Goal: Task Accomplishment & Management: Use online tool/utility

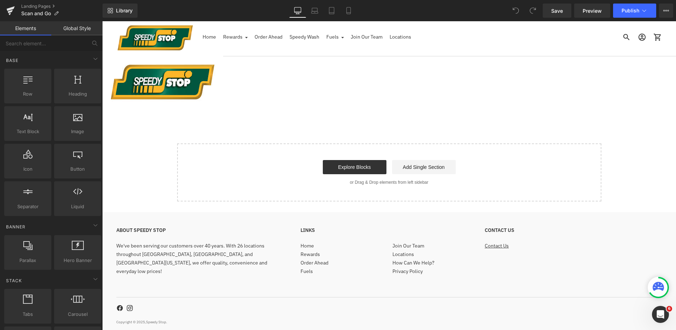
scroll to position [28, 0]
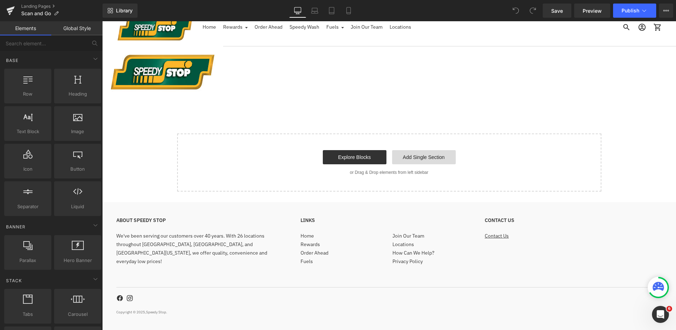
click at [425, 160] on link "Add Single Section" at bounding box center [424, 157] width 64 height 14
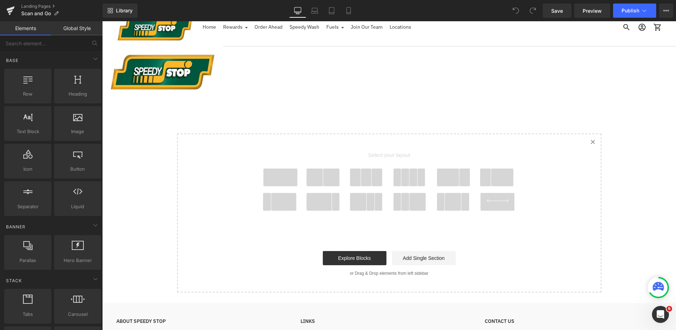
click at [326, 204] on span at bounding box center [319, 202] width 25 height 18
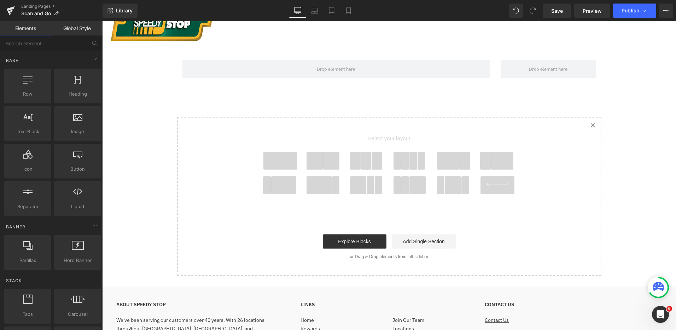
click at [316, 191] on span at bounding box center [319, 185] width 25 height 18
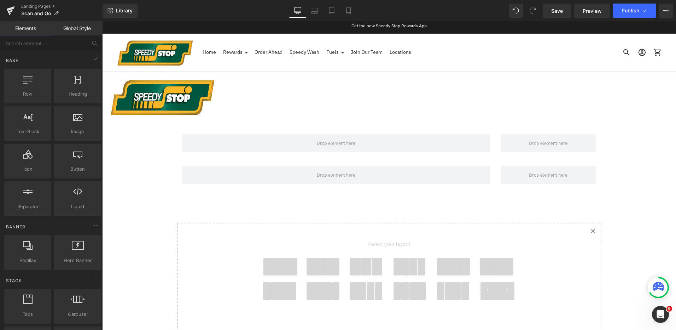
scroll to position [2, 0]
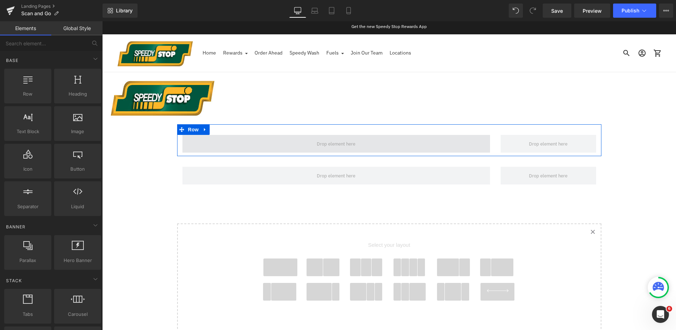
click at [420, 147] on span at bounding box center [336, 144] width 308 height 18
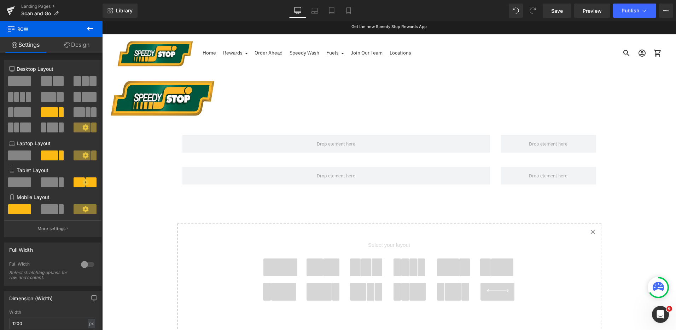
scroll to position [37, 0]
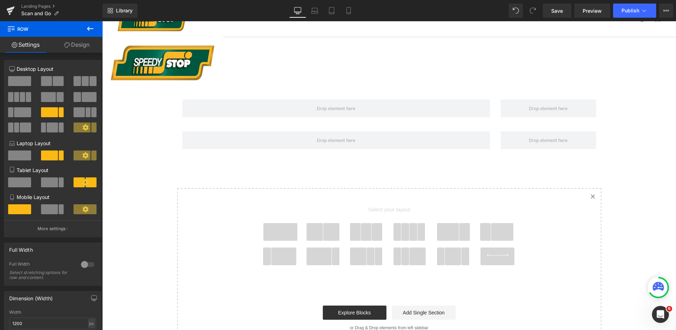
click at [450, 234] on span at bounding box center [448, 232] width 23 height 18
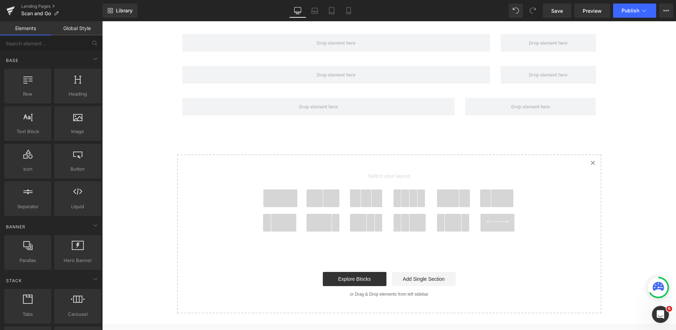
scroll to position [70, 0]
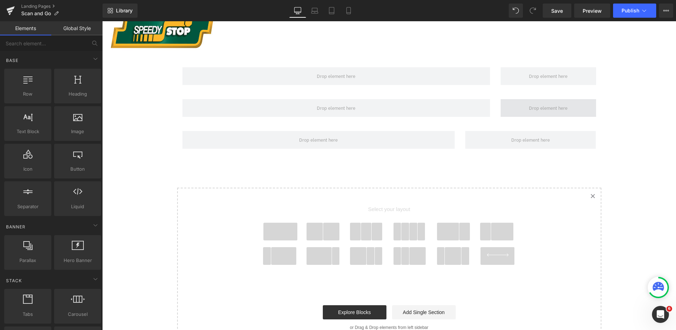
click at [573, 110] on span at bounding box center [548, 108] width 95 height 18
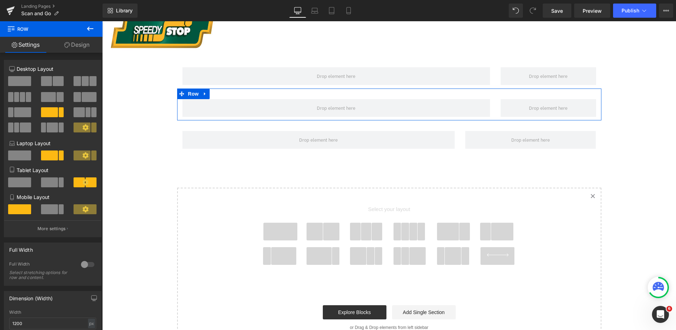
click at [350, 94] on div "Row" at bounding box center [389, 104] width 424 height 32
click at [204, 93] on icon at bounding box center [204, 93] width 1 height 3
click at [221, 95] on icon at bounding box center [223, 93] width 5 height 5
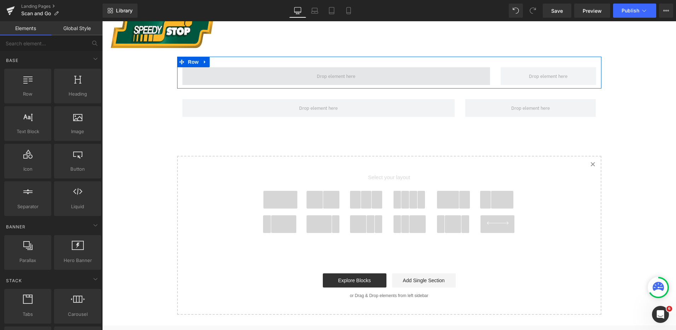
click at [225, 76] on span at bounding box center [336, 76] width 308 height 18
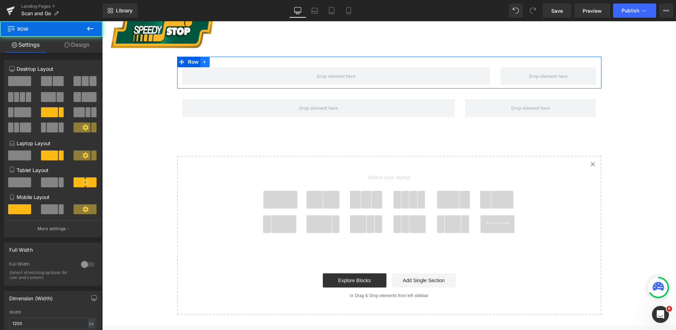
click at [203, 64] on icon at bounding box center [205, 61] width 5 height 5
click at [222, 64] on icon at bounding box center [223, 61] width 5 height 5
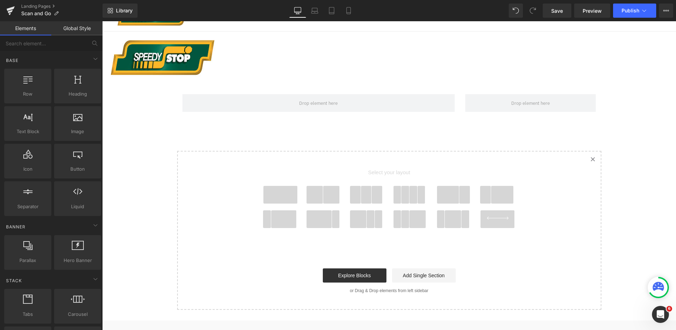
scroll to position [0, 0]
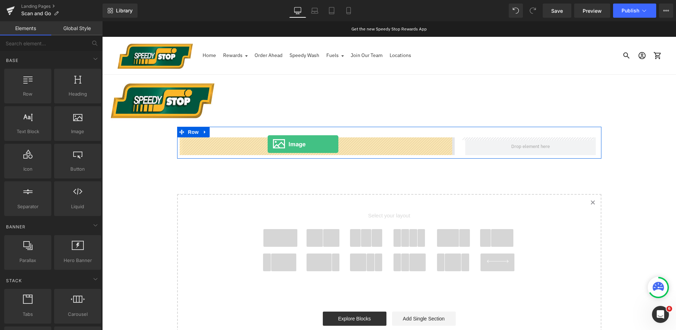
drag, startPoint x: 185, startPoint y: 152, endPoint x: 268, endPoint y: 144, distance: 83.1
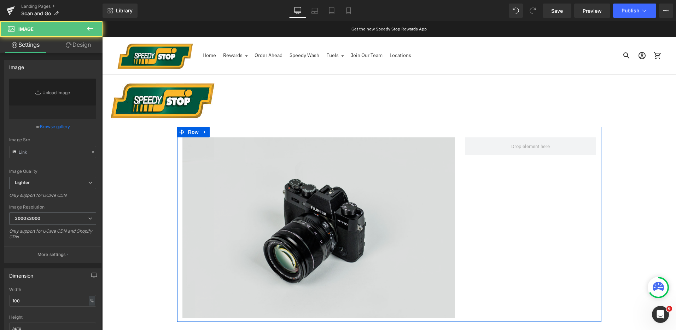
type input "//[DOMAIN_NAME][URL]"
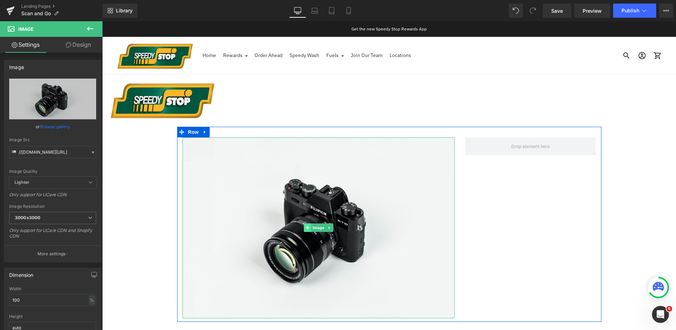
click at [307, 228] on icon at bounding box center [308, 227] width 4 height 4
click at [316, 228] on span "Image" at bounding box center [318, 227] width 15 height 8
click at [317, 228] on span "Image" at bounding box center [318, 227] width 15 height 8
click at [327, 227] on icon at bounding box center [329, 227] width 4 height 4
click at [316, 228] on icon at bounding box center [318, 228] width 4 height 4
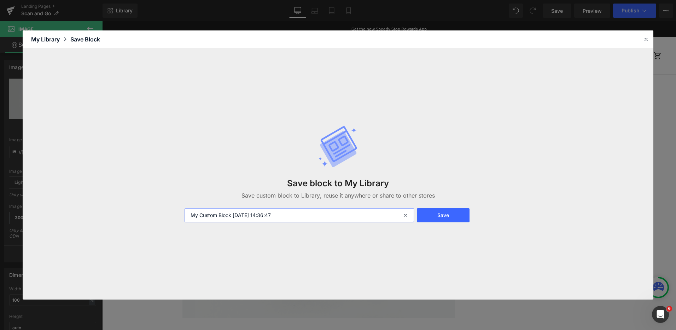
click at [392, 216] on input "My Custom Block [DATE] 14:36:47" at bounding box center [299, 215] width 229 height 14
click at [428, 215] on button "Save" at bounding box center [443, 215] width 53 height 14
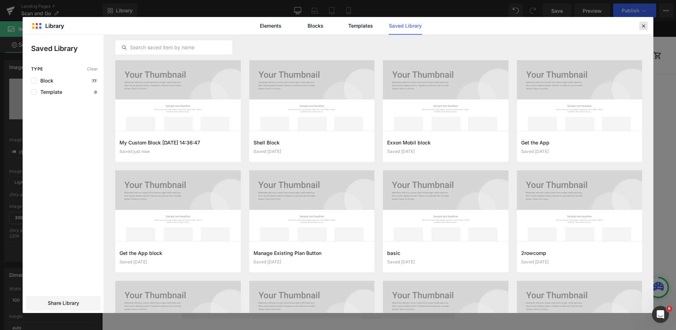
click at [642, 27] on icon at bounding box center [643, 26] width 6 height 6
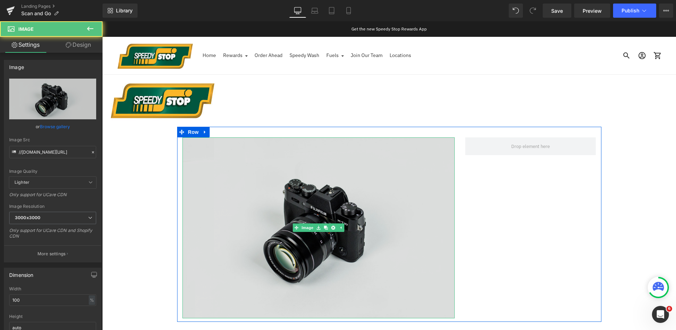
click at [358, 187] on img at bounding box center [318, 227] width 272 height 180
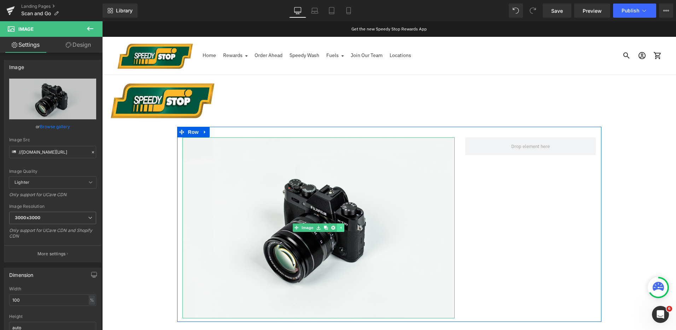
click at [338, 226] on icon at bounding box center [340, 227] width 4 height 4
click at [517, 154] on span at bounding box center [530, 146] width 131 height 18
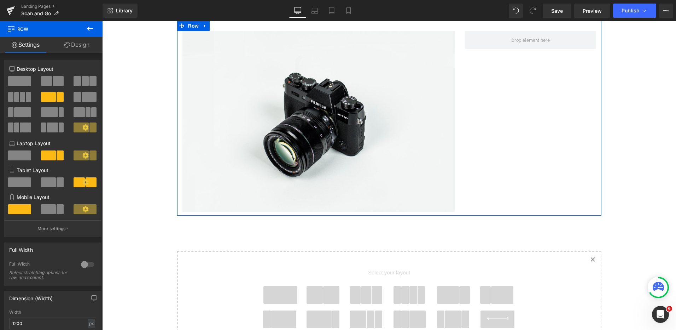
click at [87, 48] on link "Design" at bounding box center [76, 45] width 51 height 16
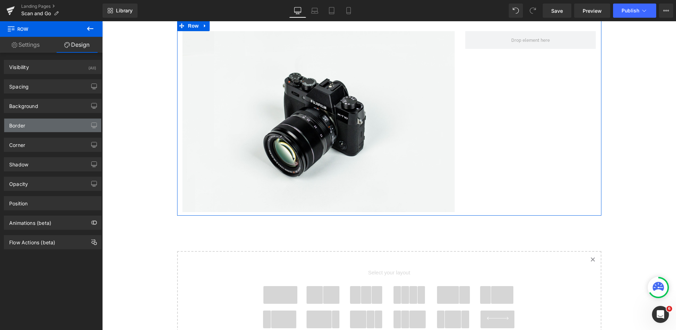
click at [69, 129] on div "Border" at bounding box center [52, 124] width 97 height 13
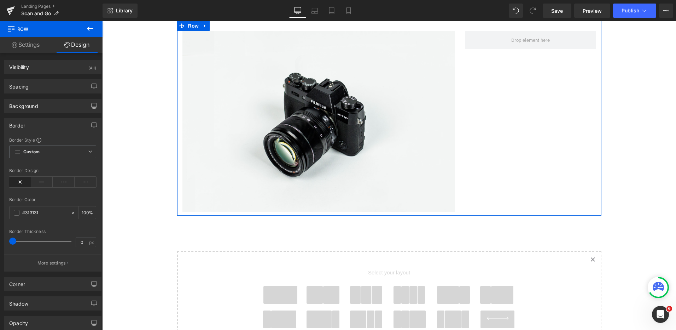
click at [71, 124] on div "Border" at bounding box center [52, 124] width 97 height 13
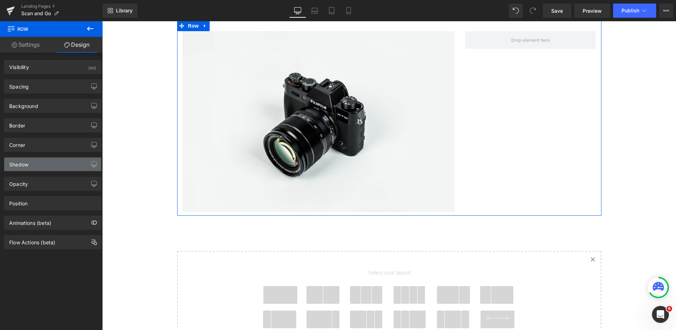
click at [55, 170] on div "Shadow" at bounding box center [52, 163] width 97 height 13
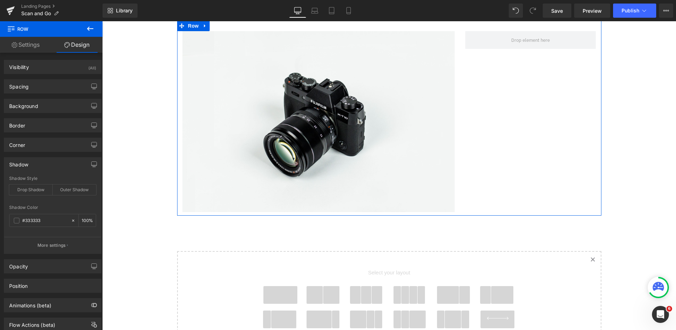
click at [56, 170] on div "Shadow" at bounding box center [52, 163] width 97 height 13
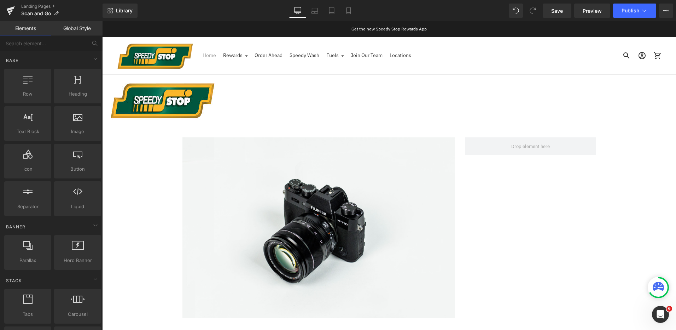
click at [216, 59] on link "Home" at bounding box center [209, 56] width 13 height 16
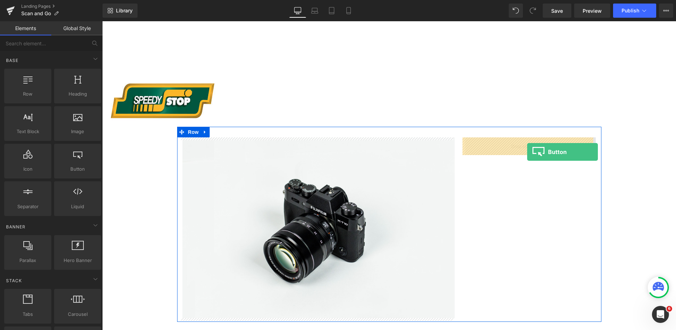
drag, startPoint x: 183, startPoint y: 189, endPoint x: 518, endPoint y: 146, distance: 337.7
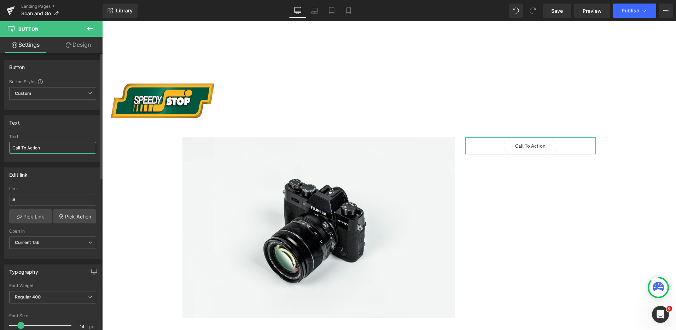
click at [54, 150] on input "Call To Action" at bounding box center [52, 148] width 87 height 12
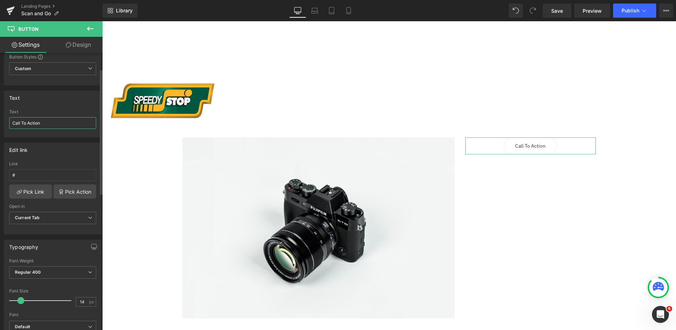
scroll to position [35, 0]
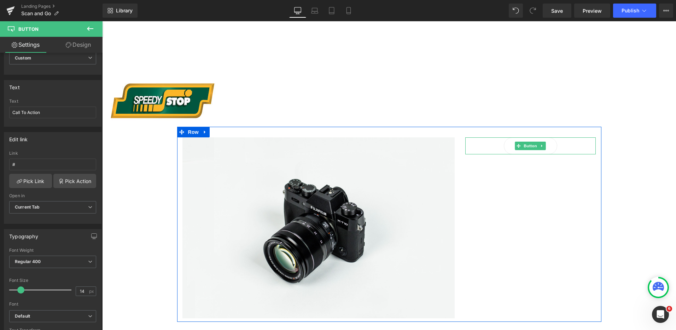
click at [572, 140] on div "Call To Action" at bounding box center [530, 145] width 131 height 17
click at [576, 146] on div "Call To Action" at bounding box center [530, 145] width 131 height 17
click at [545, 150] on link "Call To Action" at bounding box center [531, 145] width 54 height 17
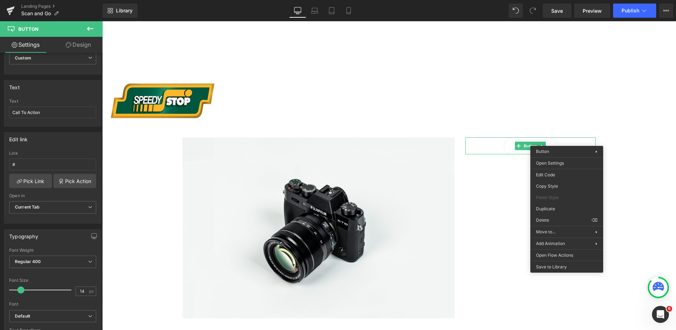
click at [484, 137] on div "Image Call To Action [GEOGRAPHIC_DATA]" at bounding box center [389, 224] width 424 height 194
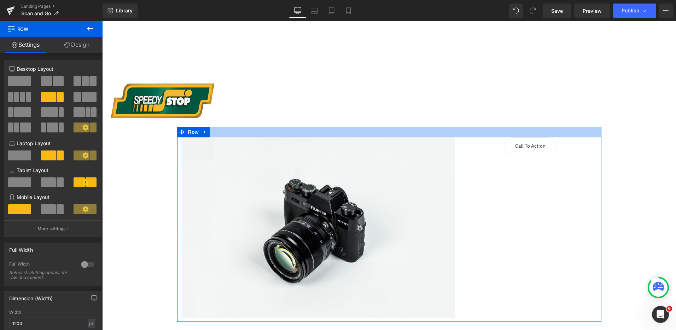
click at [455, 127] on div at bounding box center [389, 132] width 424 height 11
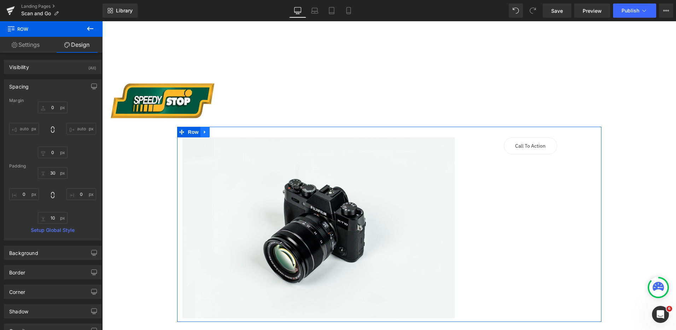
click at [204, 134] on link at bounding box center [204, 132] width 9 height 11
click at [223, 135] on link at bounding box center [223, 132] width 9 height 11
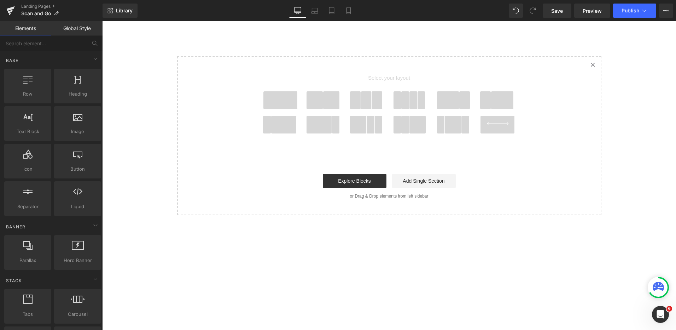
scroll to position [106, 0]
click at [499, 123] on icon at bounding box center [498, 123] width 22 height 3
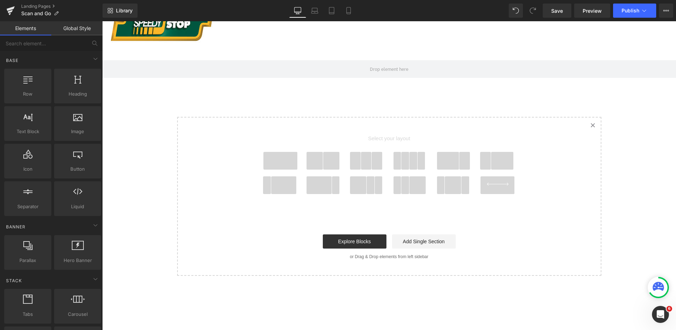
scroll to position [6, 0]
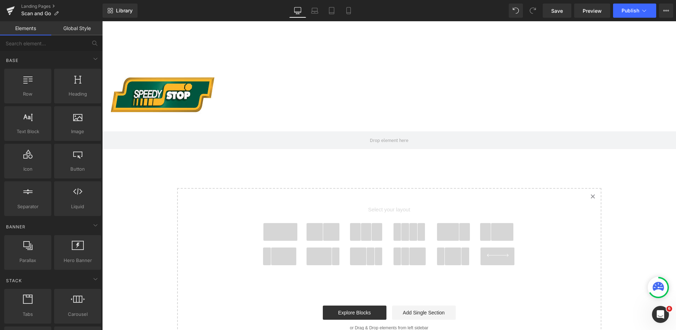
click at [285, 232] on span at bounding box center [280, 232] width 34 height 18
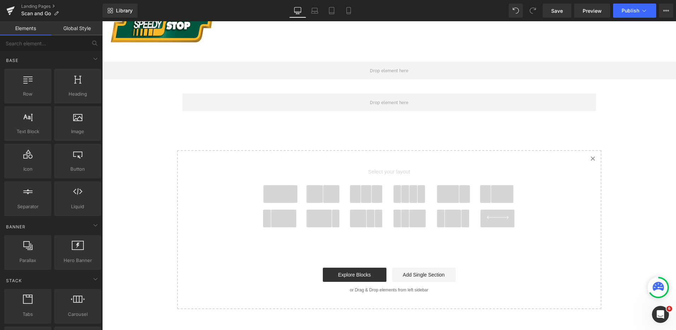
scroll to position [38, 0]
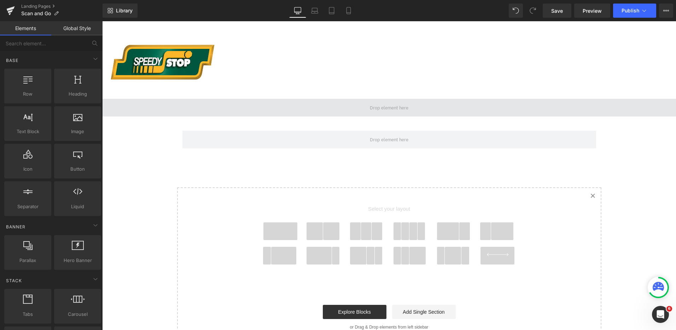
click at [539, 113] on span at bounding box center [389, 108] width 574 height 18
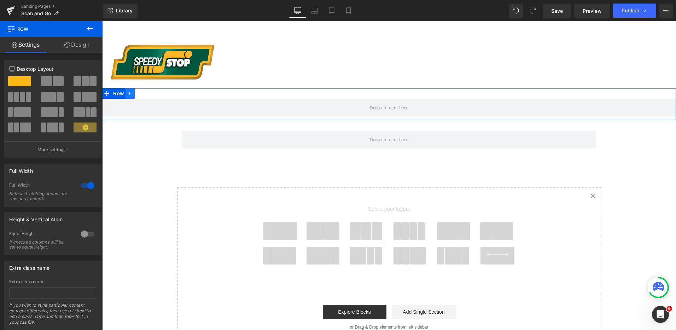
click at [128, 96] on icon at bounding box center [130, 93] width 5 height 5
click at [146, 96] on icon at bounding box center [148, 93] width 5 height 5
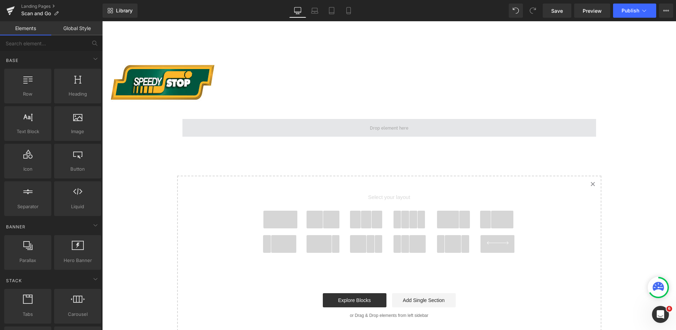
scroll to position [0, 0]
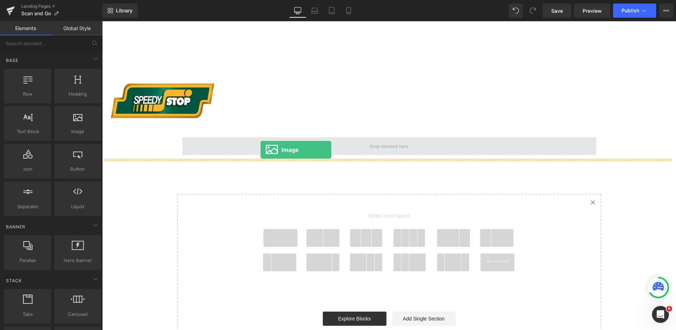
drag, startPoint x: 179, startPoint y: 162, endPoint x: 261, endPoint y: 150, distance: 82.9
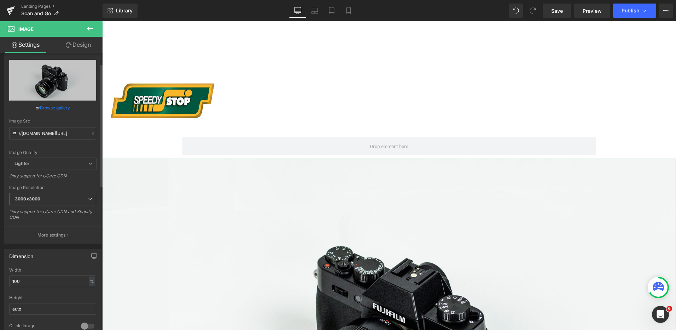
scroll to position [35, 0]
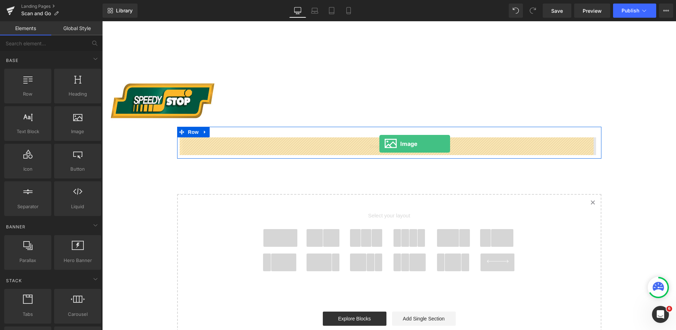
drag, startPoint x: 203, startPoint y: 154, endPoint x: 379, endPoint y: 144, distance: 176.7
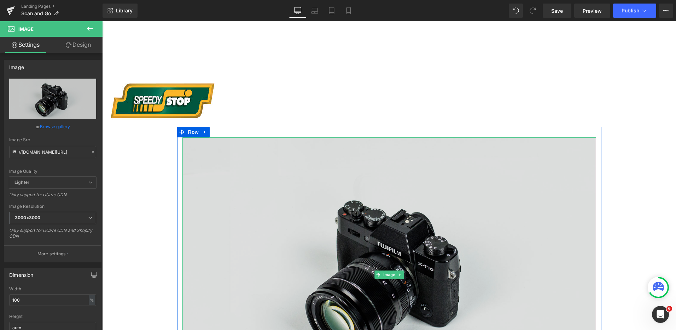
click at [252, 193] on img at bounding box center [389, 274] width 414 height 274
click at [326, 201] on img at bounding box center [389, 274] width 414 height 274
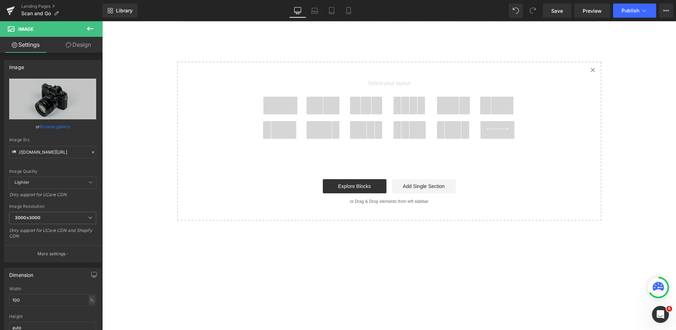
click at [592, 71] on icon at bounding box center [593, 70] width 4 height 4
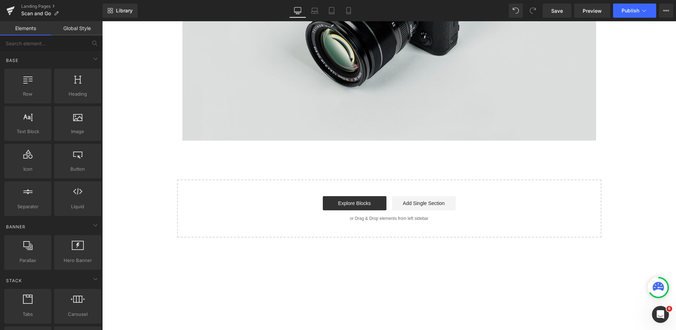
scroll to position [210, 0]
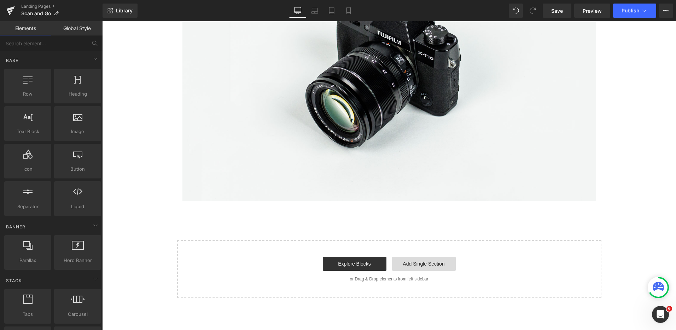
click at [428, 266] on link "Add Single Section" at bounding box center [424, 263] width 64 height 14
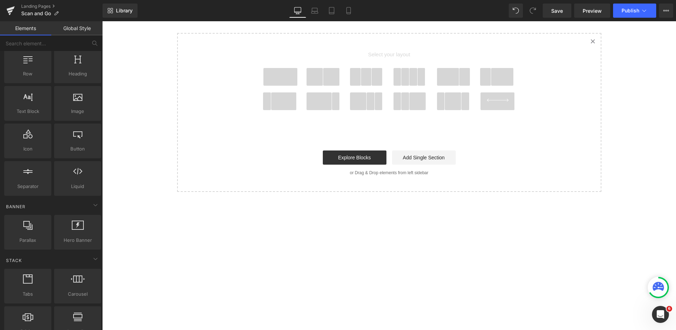
scroll to position [0, 0]
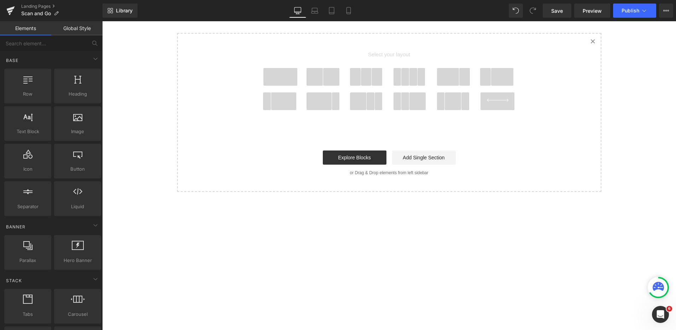
click at [80, 34] on link "Global Style" at bounding box center [76, 28] width 51 height 14
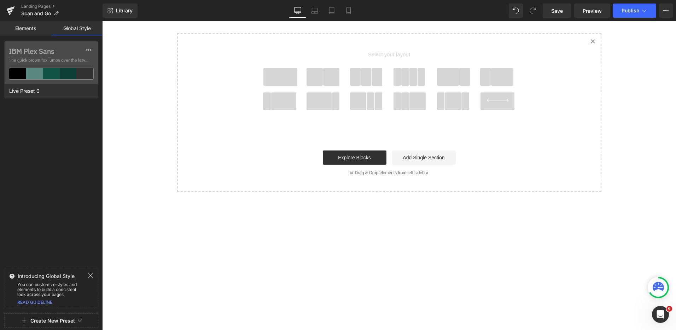
click at [41, 31] on link "Elements" at bounding box center [25, 28] width 51 height 14
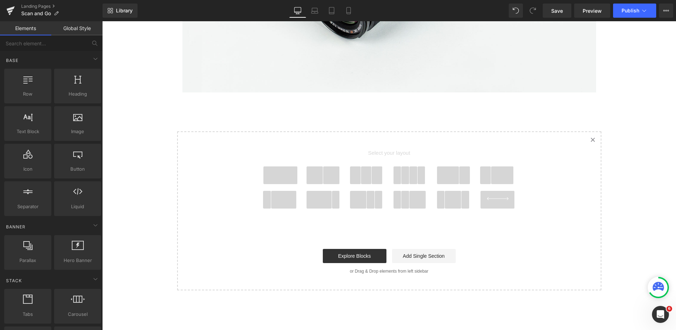
scroll to position [312, 0]
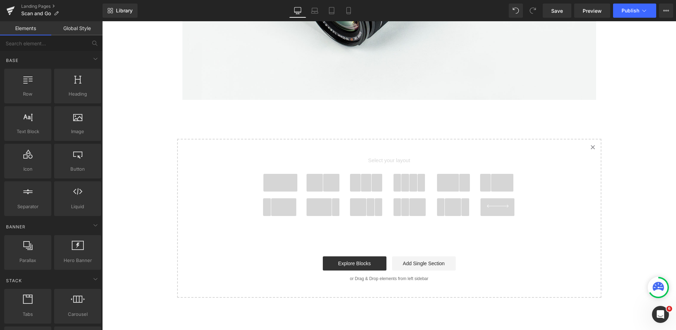
click at [593, 146] on link "Created with Sketch." at bounding box center [593, 147] width 16 height 16
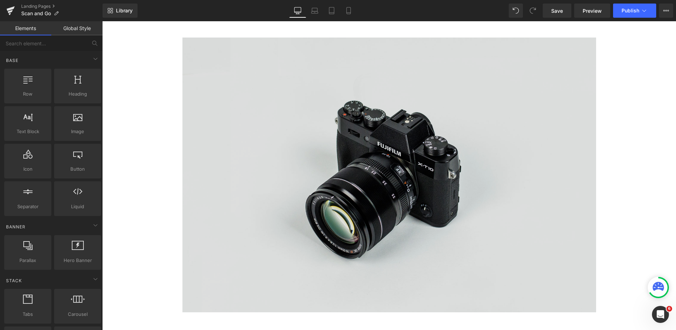
scroll to position [0, 0]
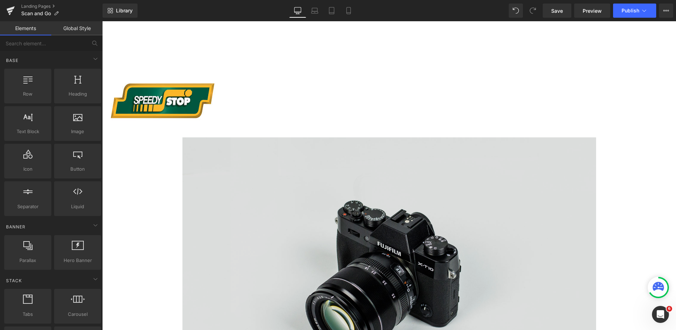
click at [335, 209] on img at bounding box center [389, 274] width 414 height 274
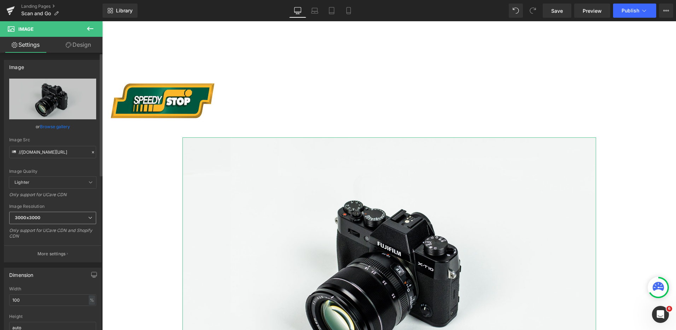
click at [76, 216] on span "3000x3000" at bounding box center [52, 217] width 87 height 12
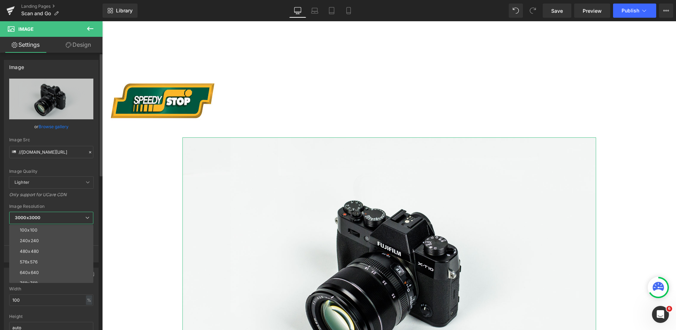
click at [76, 213] on span "3000x3000" at bounding box center [51, 217] width 84 height 12
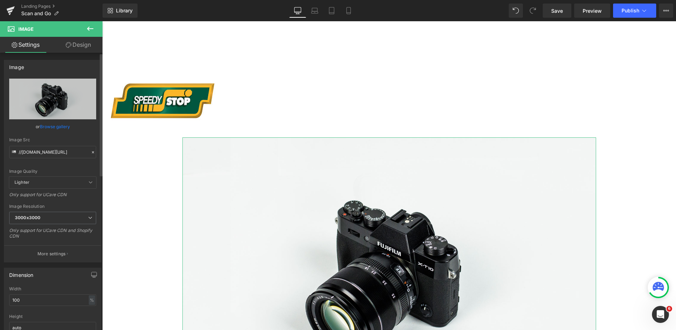
click at [69, 181] on span "Lighter" at bounding box center [52, 182] width 87 height 12
click at [81, 152] on input "//[DOMAIN_NAME][URL]" at bounding box center [52, 152] width 87 height 12
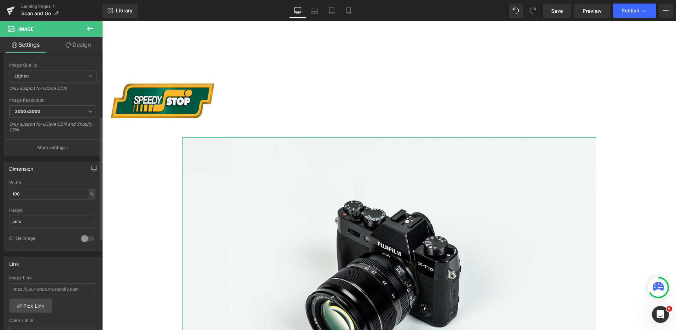
scroll to position [212, 0]
